Goal: Information Seeking & Learning: Understand process/instructions

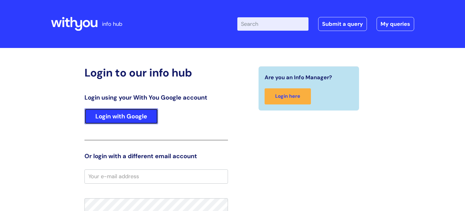
click at [134, 116] on link "Login with Google" at bounding box center [122, 116] width 74 height 16
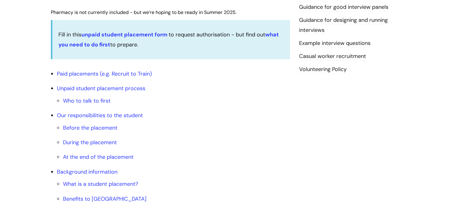
scroll to position [193, 0]
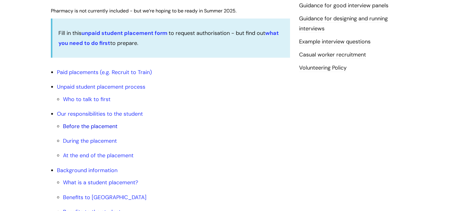
click at [92, 125] on link "Before the placement" at bounding box center [90, 125] width 55 height 7
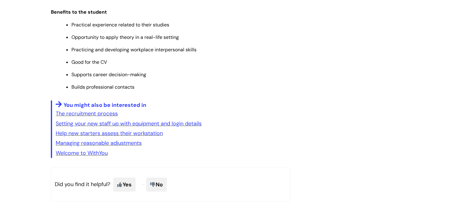
scroll to position [1223, 0]
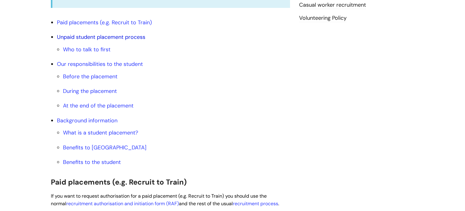
scroll to position [244, 0]
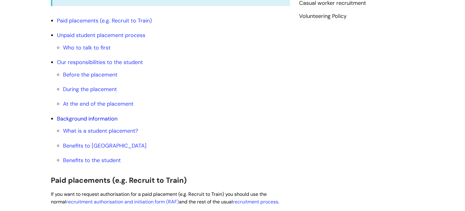
click at [94, 117] on link "Background information" at bounding box center [87, 118] width 61 height 7
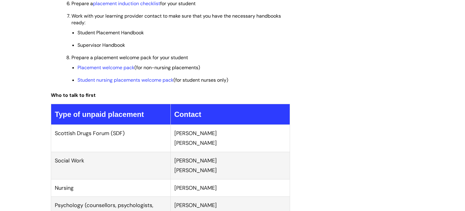
scroll to position [605, 0]
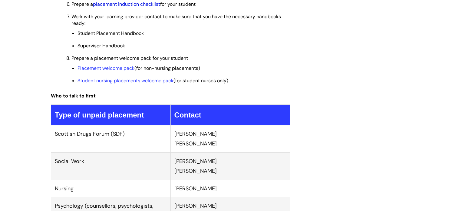
click at [128, 6] on link "placement induction checklist" at bounding box center [126, 4] width 67 height 6
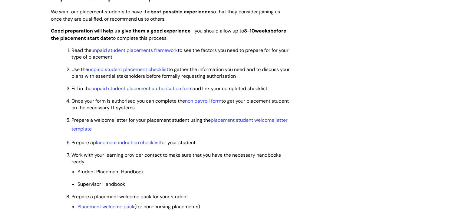
scroll to position [465, 0]
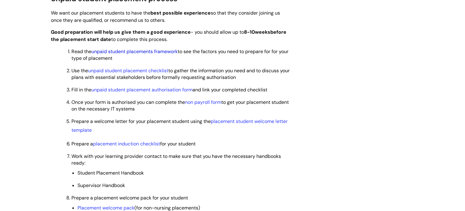
click at [150, 52] on link "unpaid student placements framework" at bounding box center [134, 51] width 86 height 6
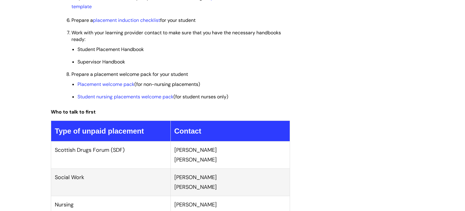
scroll to position [581, 0]
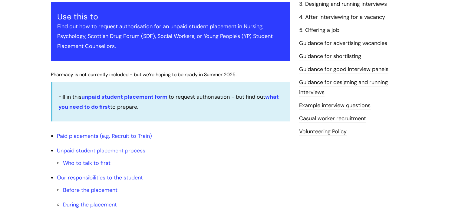
scroll to position [130, 0]
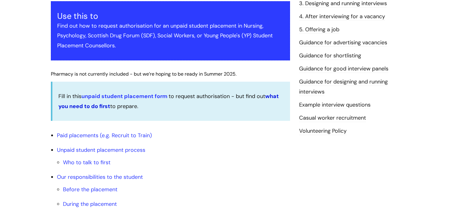
click at [272, 96] on strong "what you need to do first" at bounding box center [168, 100] width 221 height 17
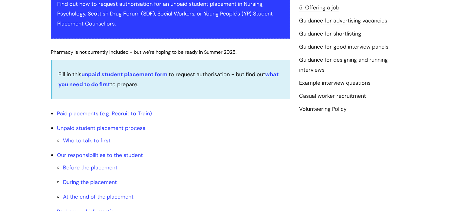
scroll to position [153, 0]
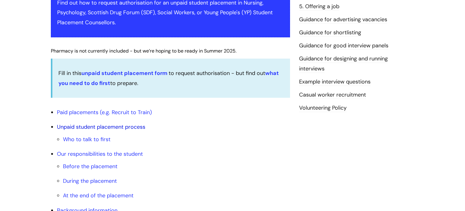
click at [84, 127] on link "Unpaid student placement process" at bounding box center [101, 126] width 88 height 7
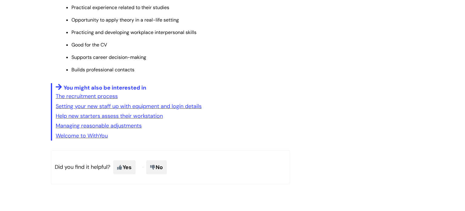
scroll to position [1241, 0]
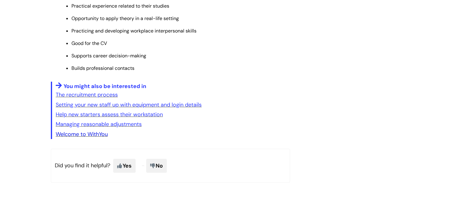
click at [91, 138] on link "Welcome to WithYou" at bounding box center [82, 133] width 52 height 7
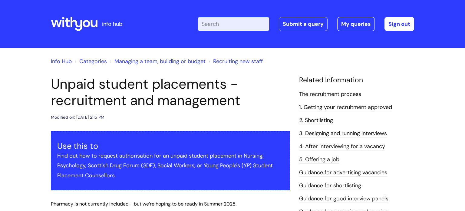
scroll to position [153, 0]
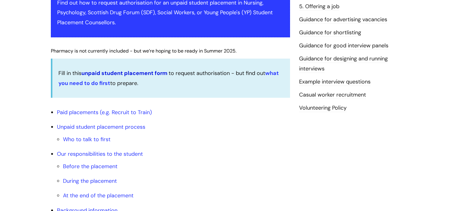
click at [128, 74] on link "unpaid student placement form" at bounding box center [124, 72] width 86 height 7
